Goal: Information Seeking & Learning: Understand process/instructions

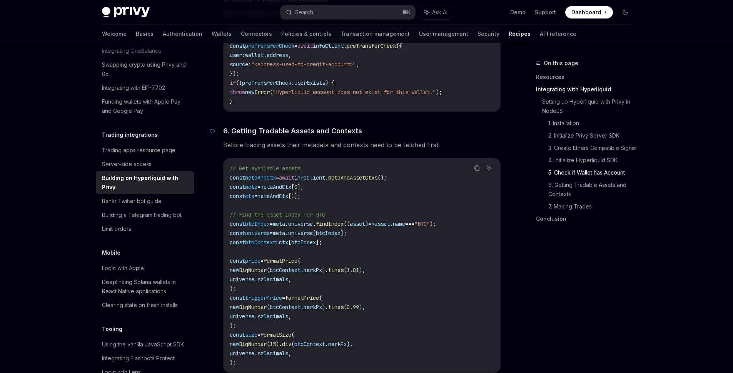
scroll to position [999, 0]
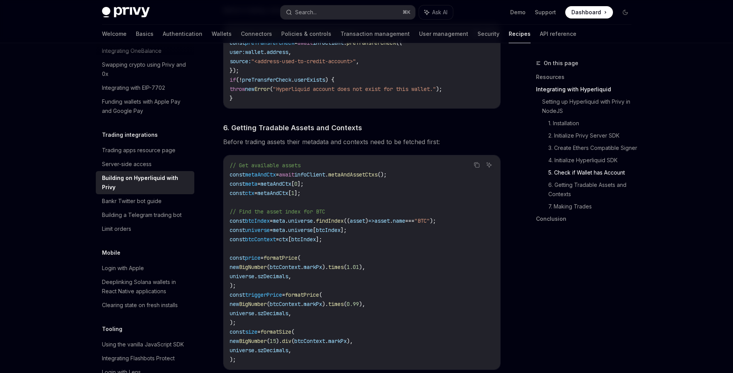
click at [350, 224] on span "((" at bounding box center [347, 220] width 6 height 7
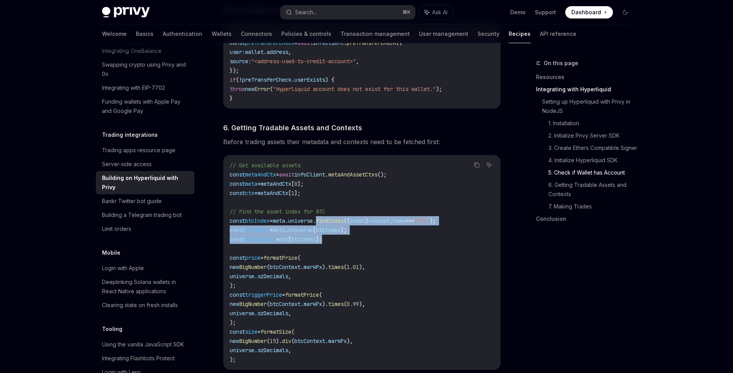
drag, startPoint x: 328, startPoint y: 224, endPoint x: 364, endPoint y: 241, distance: 39.6
click at [364, 241] on code "// Get available assets const metaAndCtx = await infoClient . metaAndAssetCtxs …" at bounding box center [362, 262] width 264 height 203
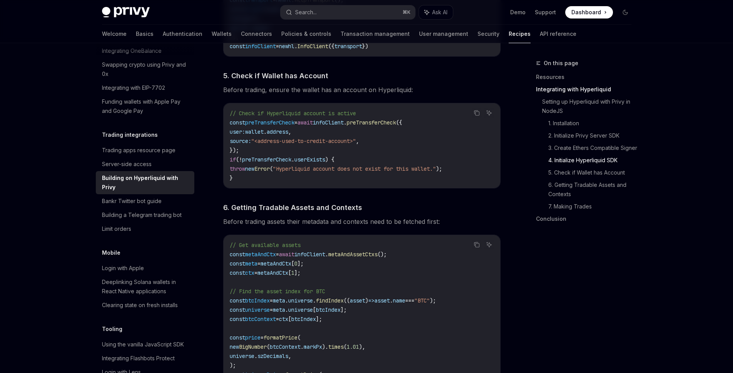
scroll to position [921, 0]
click at [137, 219] on div "Building a Telegram trading bot" at bounding box center [142, 214] width 80 height 9
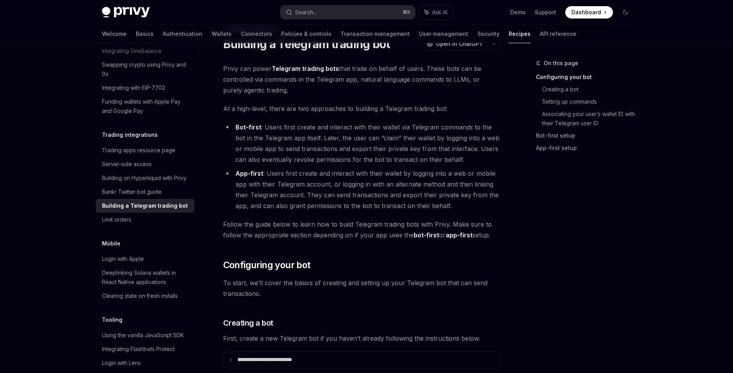
scroll to position [76, 0]
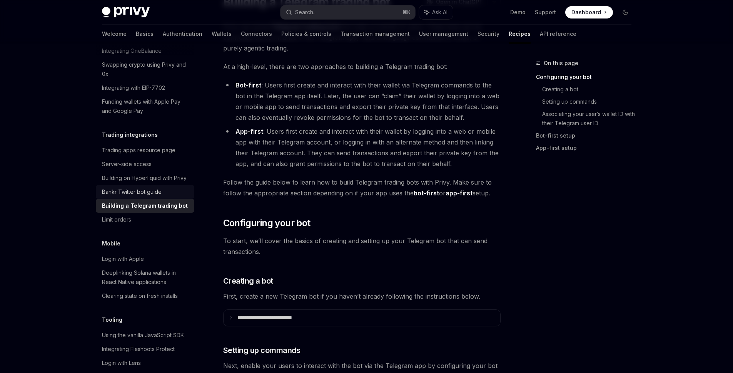
click at [161, 196] on div "Bankr Twitter bot guide" at bounding box center [132, 191] width 60 height 9
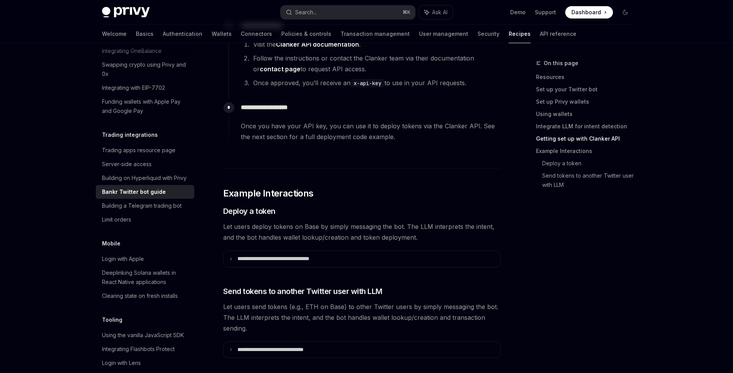
scroll to position [1106, 0]
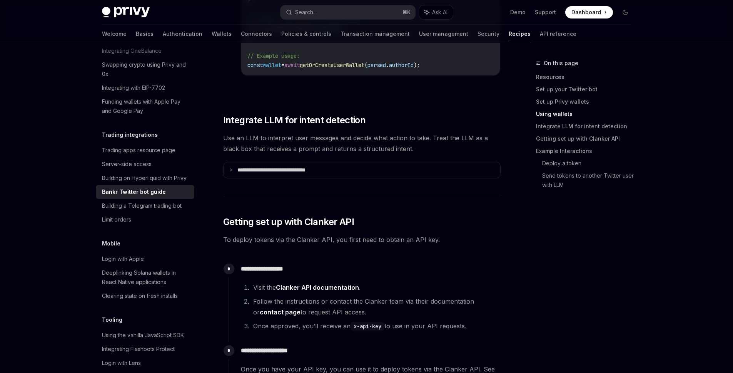
click at [318, 234] on span "To deploy tokens via the Clanker API, you first need to obtain an API key." at bounding box center [362, 239] width 278 height 11
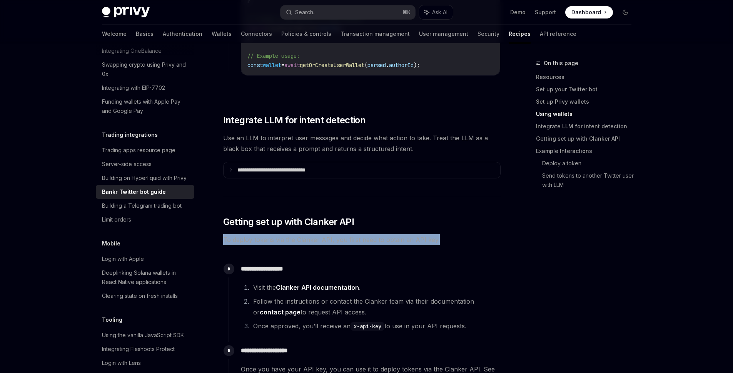
click at [318, 234] on span "To deploy tokens via the Clanker API, you first need to obtain an API key." at bounding box center [362, 239] width 278 height 11
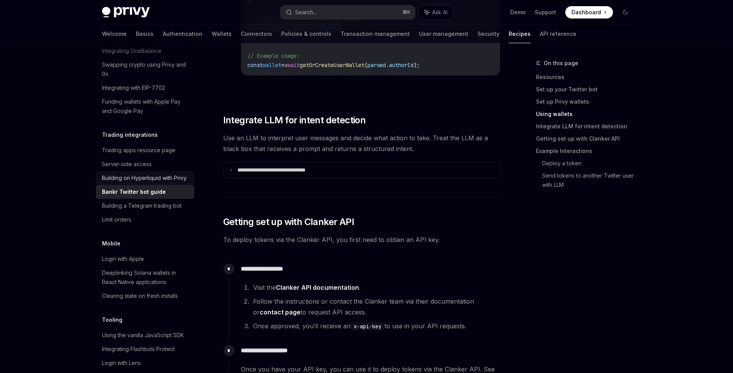
click at [139, 182] on div "Building on Hyperliquid with Privy" at bounding box center [144, 177] width 85 height 9
type textarea "*"
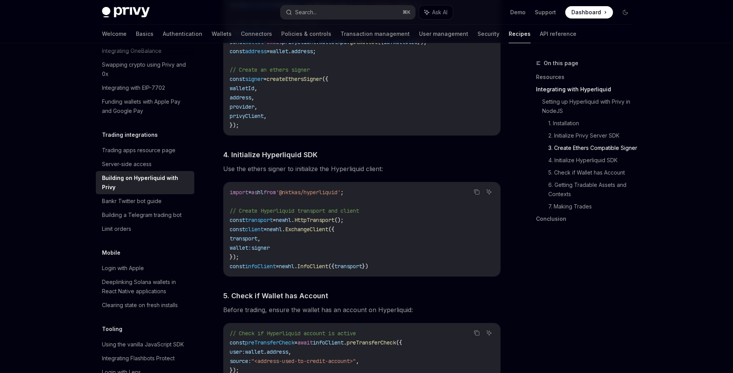
scroll to position [711, 0]
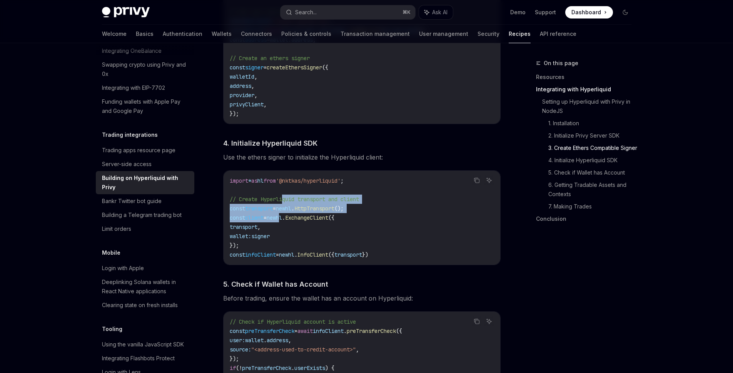
drag, startPoint x: 285, startPoint y: 202, endPoint x: 290, endPoint y: 222, distance: 20.2
click at [290, 221] on code "import * as hl from '@nktkas/hyperliquid' ; // Create Hyperliquid transport and…" at bounding box center [362, 217] width 264 height 83
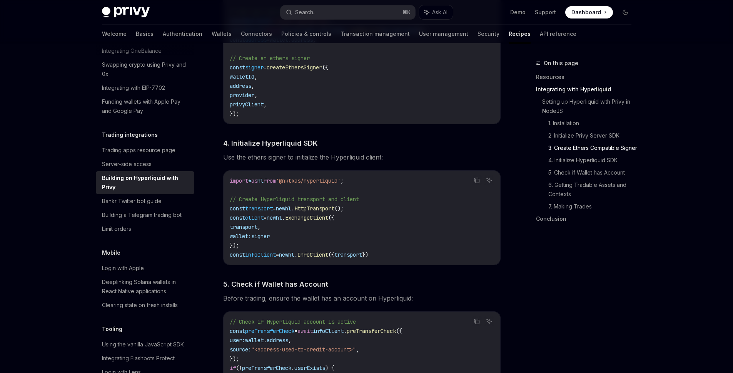
click at [289, 226] on code "import * as hl from '@nktkas/hyperliquid' ; // Create Hyperliquid transport and…" at bounding box center [362, 217] width 264 height 83
drag, startPoint x: 283, startPoint y: 237, endPoint x: 218, endPoint y: 198, distance: 76.3
click at [218, 198] on div "**********" at bounding box center [289, 268] width 425 height 1843
click at [233, 202] on span "// Create Hyperliquid transport and client" at bounding box center [294, 199] width 129 height 7
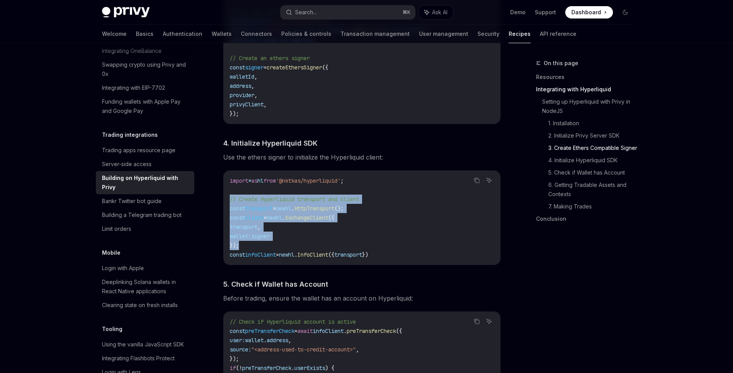
drag, startPoint x: 229, startPoint y: 201, endPoint x: 307, endPoint y: 246, distance: 89.9
click at [307, 246] on code "import * as hl from '@nktkas/hyperliquid' ; // Create Hyperliquid transport and…" at bounding box center [362, 217] width 264 height 83
click at [306, 246] on code "import * as hl from '@nktkas/hyperliquid' ; // Create Hyperliquid transport and…" at bounding box center [362, 217] width 264 height 83
drag, startPoint x: 241, startPoint y: 251, endPoint x: 226, endPoint y: 204, distance: 49.3
click at [226, 204] on div "import * as hl from '@nktkas/hyperliquid' ; // Create Hyperliquid transport and…" at bounding box center [362, 218] width 277 height 94
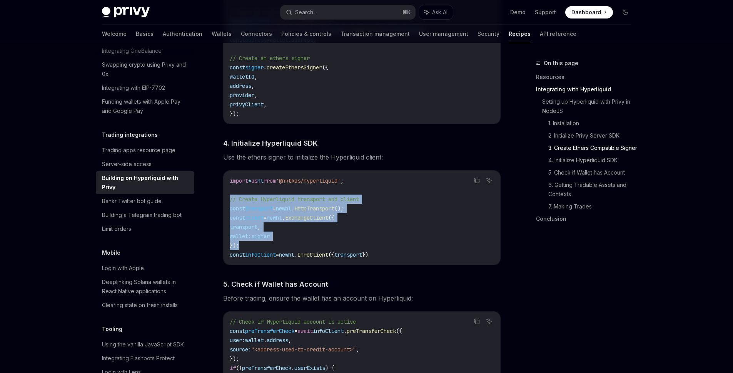
click at [227, 202] on div "import * as hl from '@nktkas/hyperliquid' ; // Create Hyperliquid transport and…" at bounding box center [362, 218] width 277 height 94
drag, startPoint x: 230, startPoint y: 202, endPoint x: 238, endPoint y: 249, distance: 47.7
click at [238, 249] on code "import * as hl from '@nktkas/hyperliquid' ; // Create Hyperliquid transport and…" at bounding box center [362, 217] width 264 height 83
click at [246, 248] on code "import * as hl from '@nktkas/hyperliquid' ; // Create Hyperliquid transport and…" at bounding box center [362, 217] width 264 height 83
drag, startPoint x: 243, startPoint y: 249, endPoint x: 228, endPoint y: 202, distance: 49.4
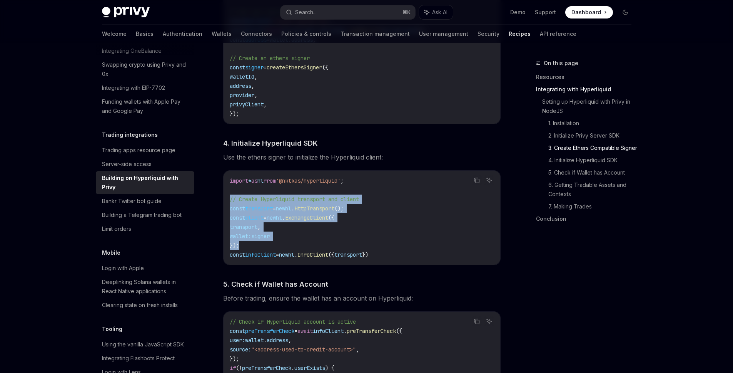
click at [228, 202] on div "import * as hl from '@nktkas/hyperliquid' ; // Create Hyperliquid transport and…" at bounding box center [362, 218] width 277 height 94
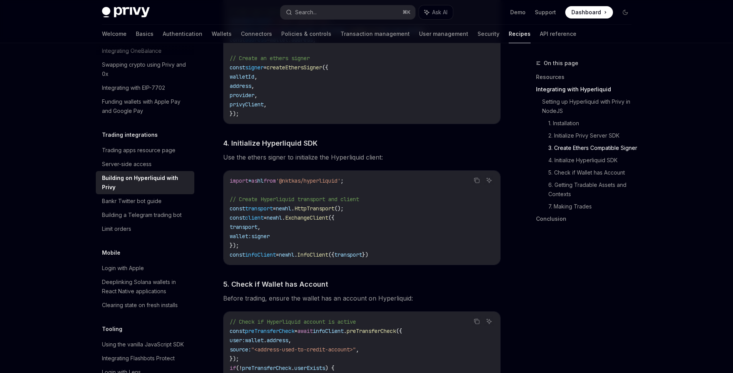
click at [229, 202] on div "import * as hl from '@nktkas/hyperliquid' ; // Create Hyperliquid transport and…" at bounding box center [362, 218] width 277 height 94
click at [230, 202] on span "// Create Hyperliquid transport and client" at bounding box center [294, 199] width 129 height 7
